Goal: Task Accomplishment & Management: Use online tool/utility

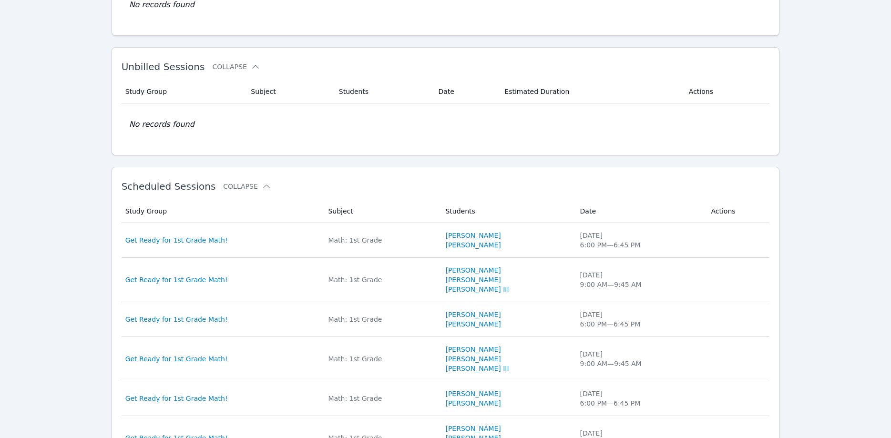
scroll to position [146, 0]
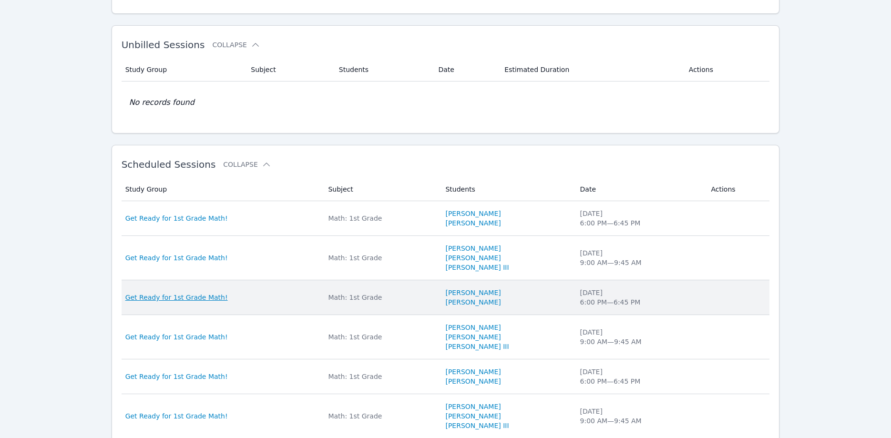
click at [207, 298] on span "Get Ready for 1st Grade Math!" at bounding box center [176, 298] width 103 height 10
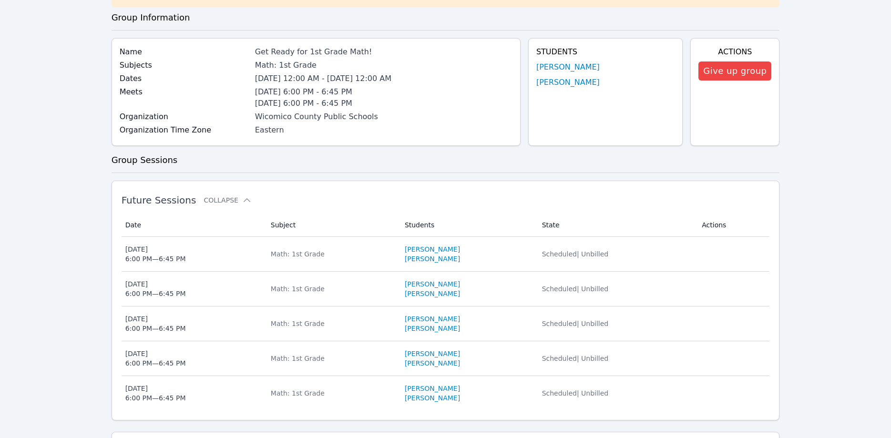
scroll to position [195, 0]
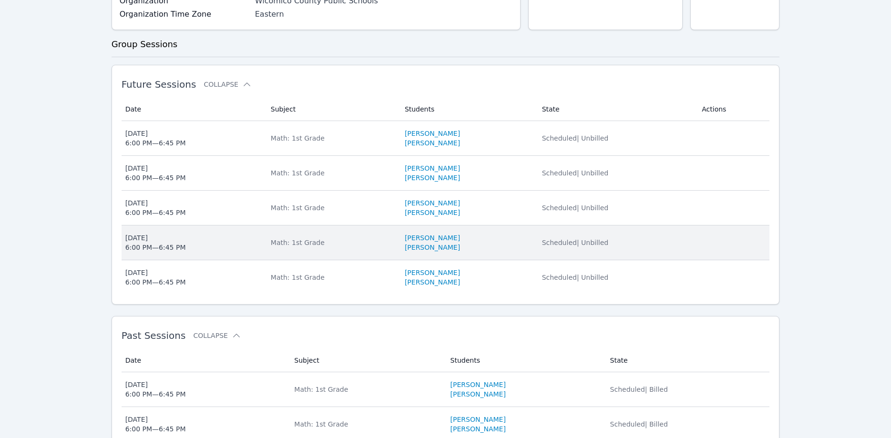
click at [166, 243] on div "Mon Aug 18 6:00 PM — 6:45 PM" at bounding box center [155, 242] width 61 height 19
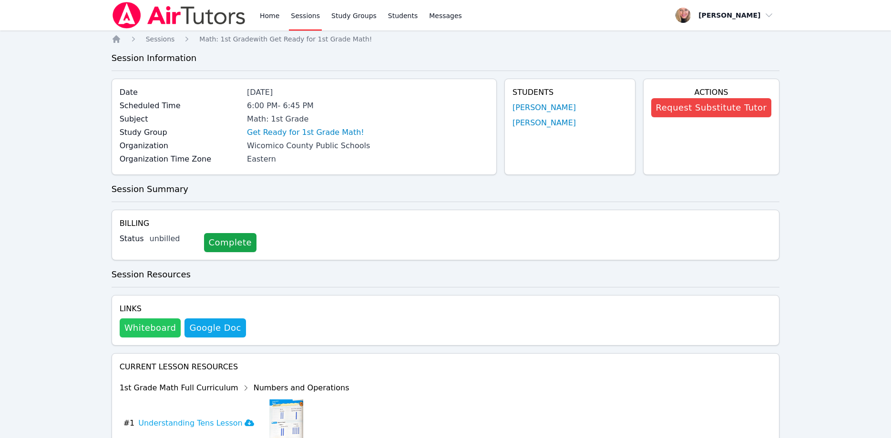
click at [135, 323] on button "Whiteboard" at bounding box center [151, 328] width 62 height 19
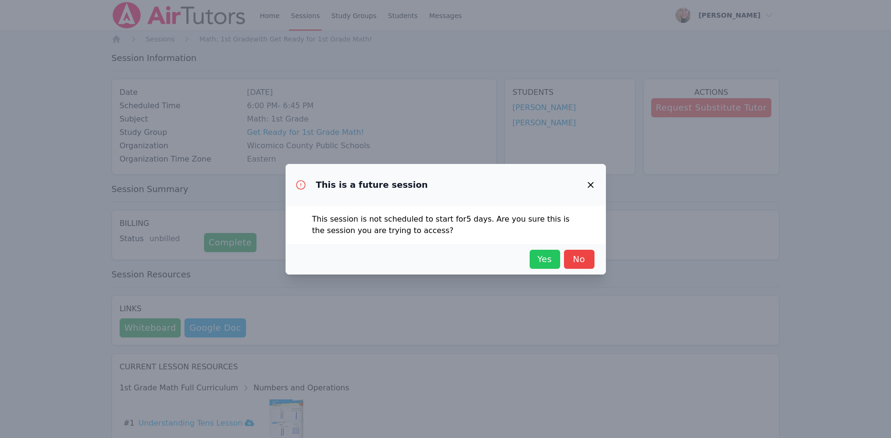
click at [536, 264] on span "Yes" at bounding box center [545, 259] width 21 height 13
